Goal: Task Accomplishment & Management: Use online tool/utility

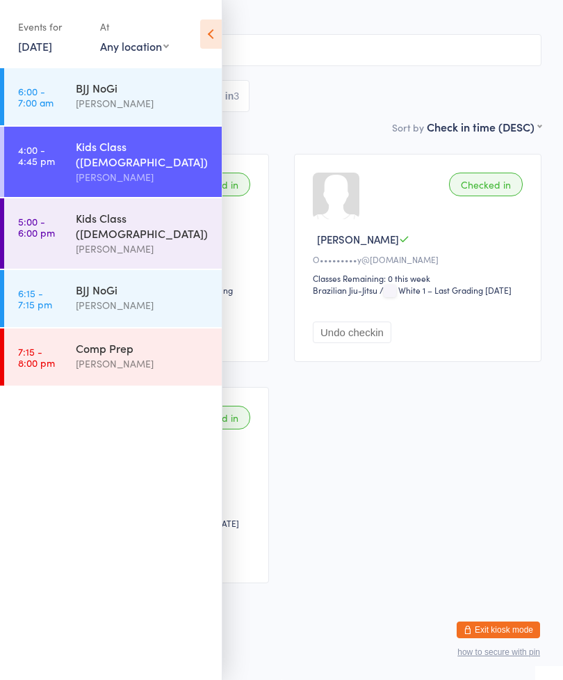
click at [72, 198] on link "5:00 - 6:00 pm Kids Class ([DEMOGRAPHIC_DATA]) [PERSON_NAME]" at bounding box center [113, 233] width 218 height 70
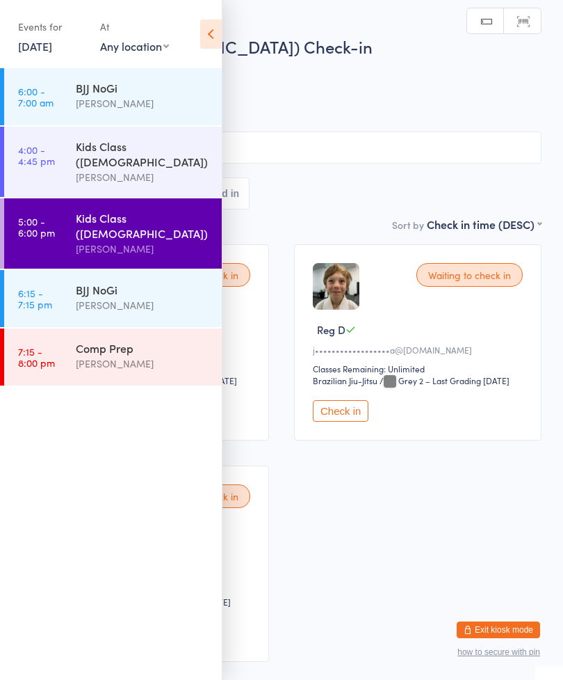
click at [219, 23] on icon at bounding box center [211, 33] width 22 height 29
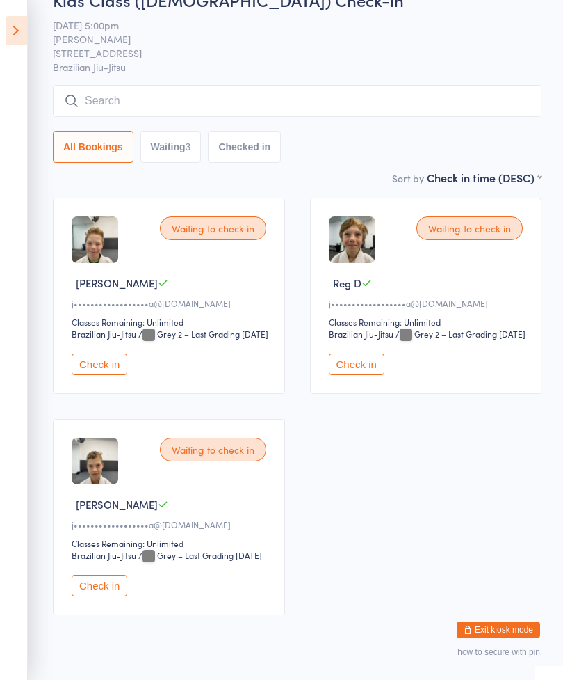
scroll to position [91, 0]
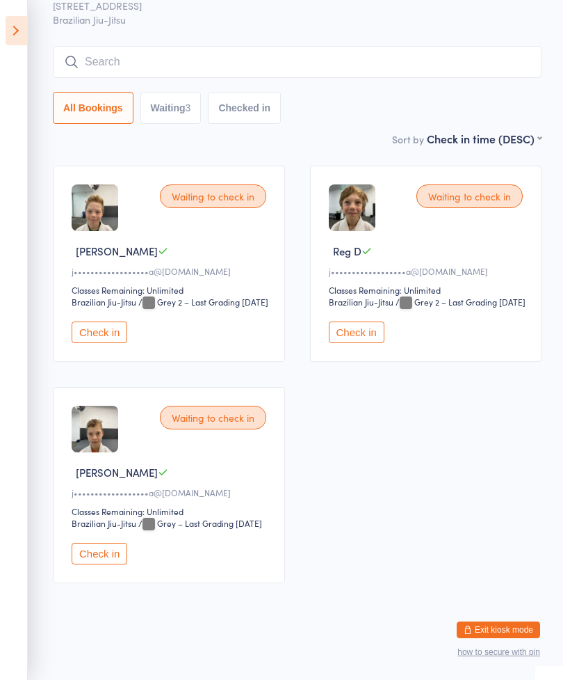
click at [376, 63] on input "search" at bounding box center [297, 62] width 489 height 32
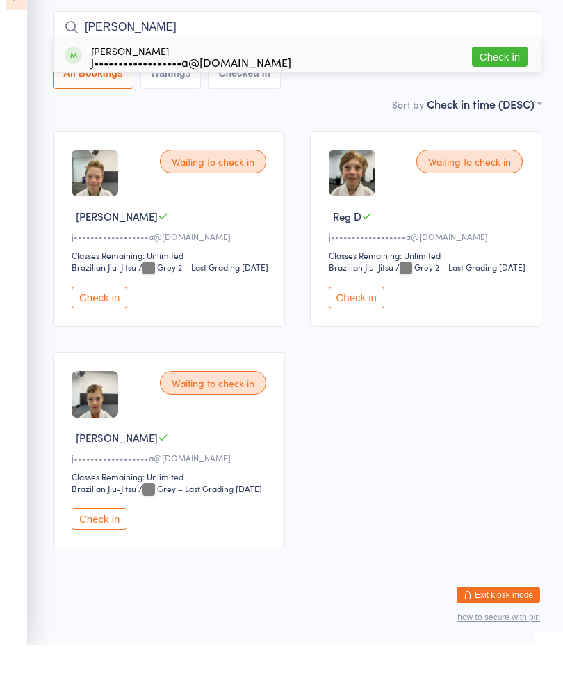
type input "[PERSON_NAME]"
click at [498, 81] on button "Check in" at bounding box center [500, 91] width 56 height 20
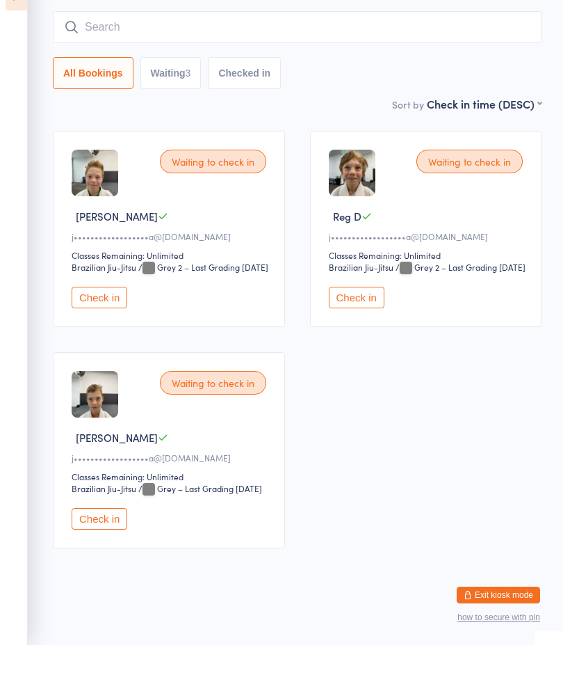
scroll to position [125, 0]
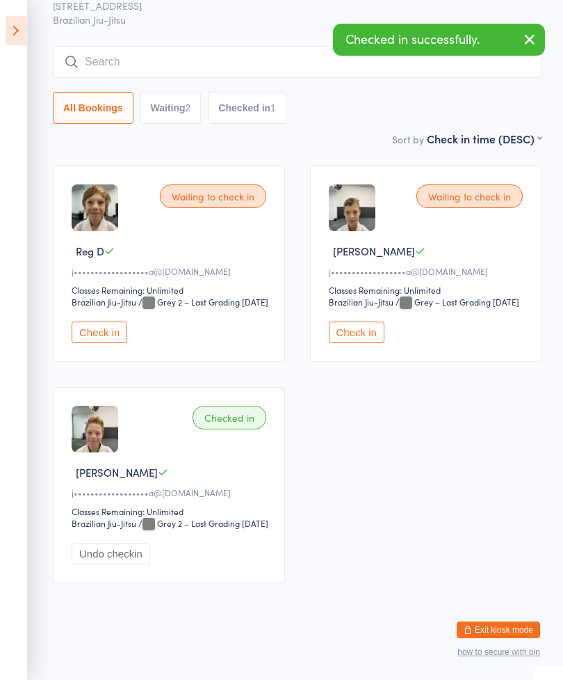
click at [83, 46] on input "search" at bounding box center [297, 62] width 489 height 32
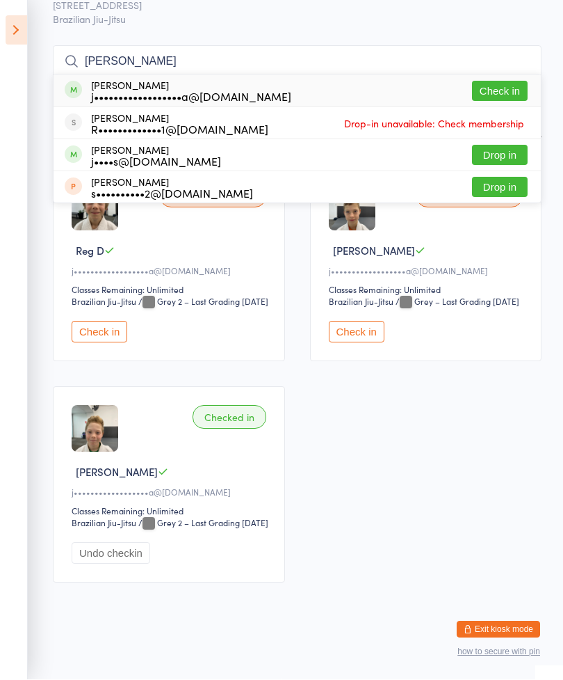
type input "[PERSON_NAME]"
click at [89, 75] on div "[PERSON_NAME] j••••••••••••••••••a@[DOMAIN_NAME] Check in" at bounding box center [298, 91] width 488 height 32
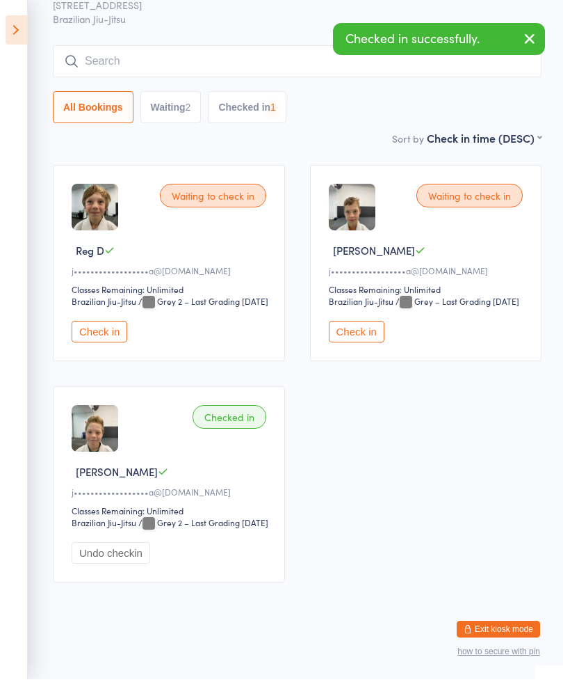
click at [103, 92] on button "All Bookings" at bounding box center [93, 108] width 81 height 32
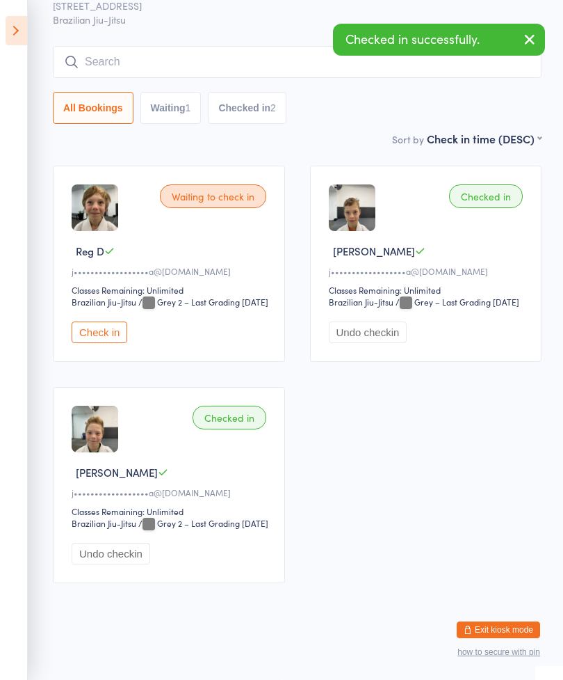
click at [114, 325] on div "Waiting to check in Reg D j••••••••••••••••••a@[DOMAIN_NAME] Classes Remaining:…" at bounding box center [169, 264] width 232 height 196
click at [104, 321] on button "Check in" at bounding box center [100, 332] width 56 height 22
